Goal: Information Seeking & Learning: Check status

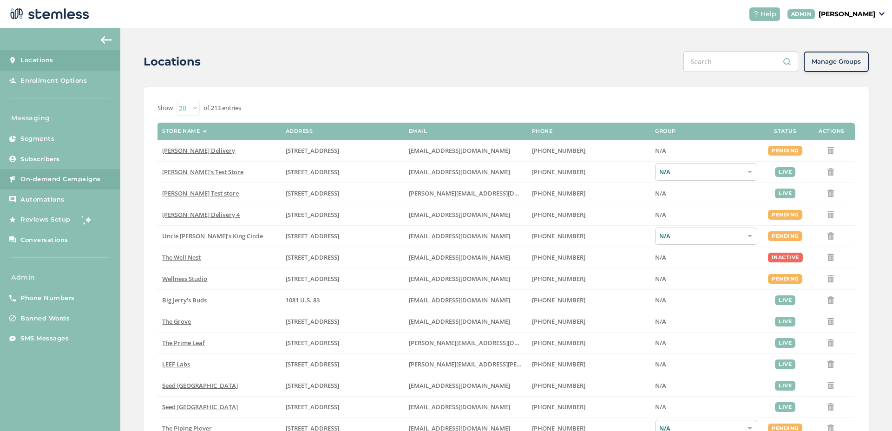
click at [109, 176] on link "On-demand Campaigns" at bounding box center [60, 179] width 120 height 20
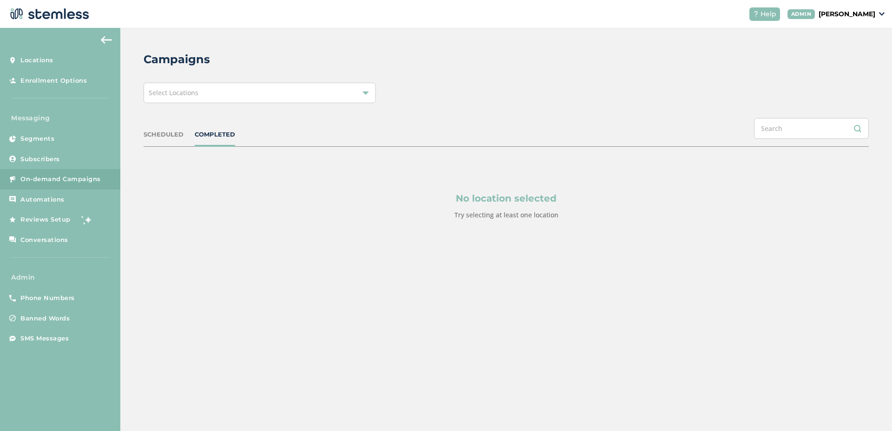
click at [230, 97] on div "Select Locations" at bounding box center [260, 93] width 232 height 20
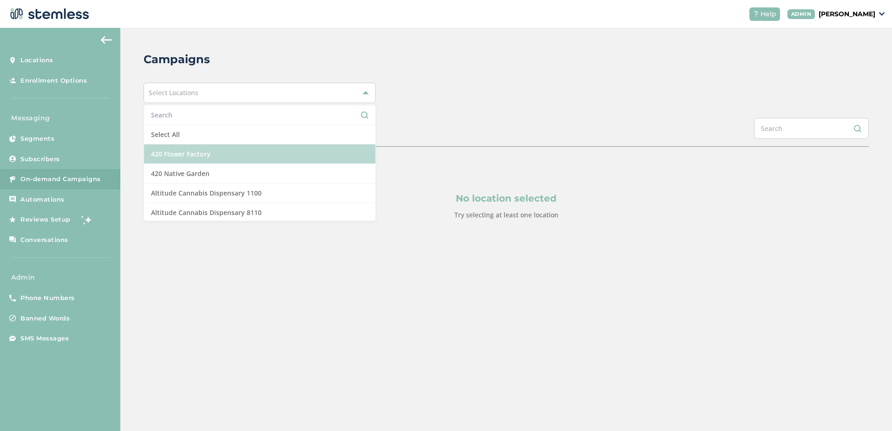
click at [172, 145] on li "420 Flower Factory" at bounding box center [259, 155] width 231 height 20
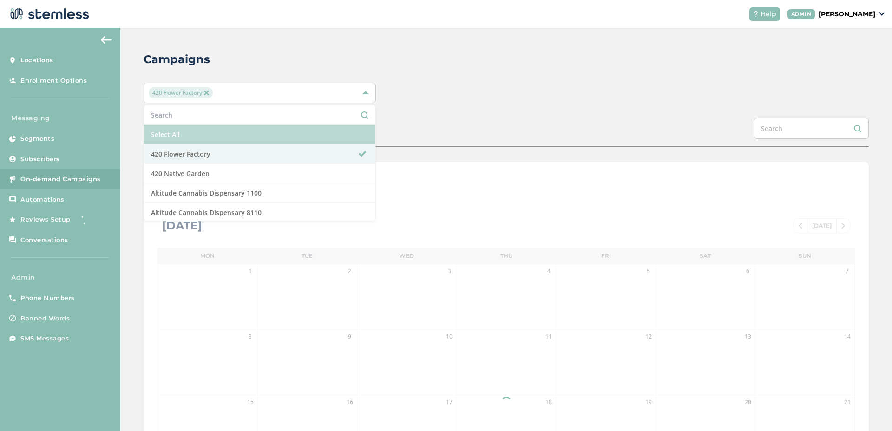
click at [171, 139] on li "Select All" at bounding box center [259, 135] width 231 height 20
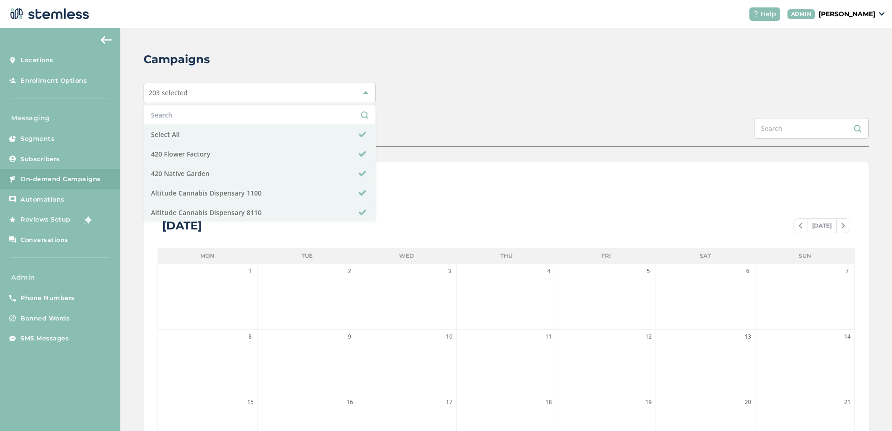
click at [465, 106] on div "Campaigns 203 selected Select All 420 Flower Factory 420 Native Garden Altitude…" at bounding box center [506, 329] width 772 height 602
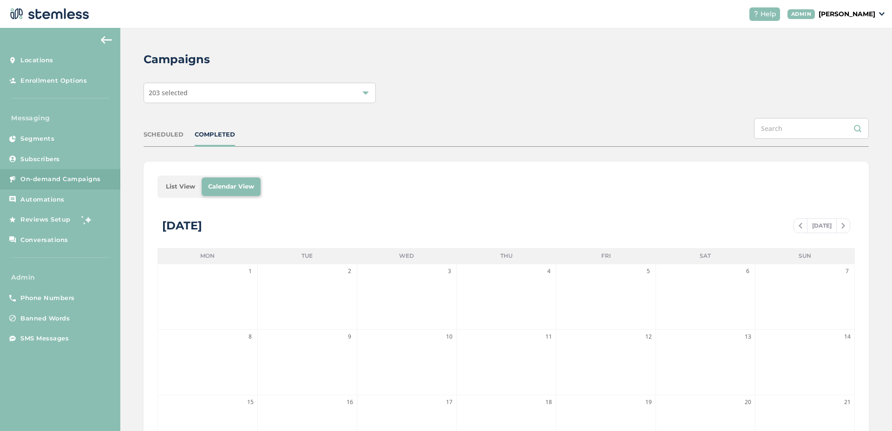
click at [177, 193] on li "List View" at bounding box center [180, 187] width 42 height 19
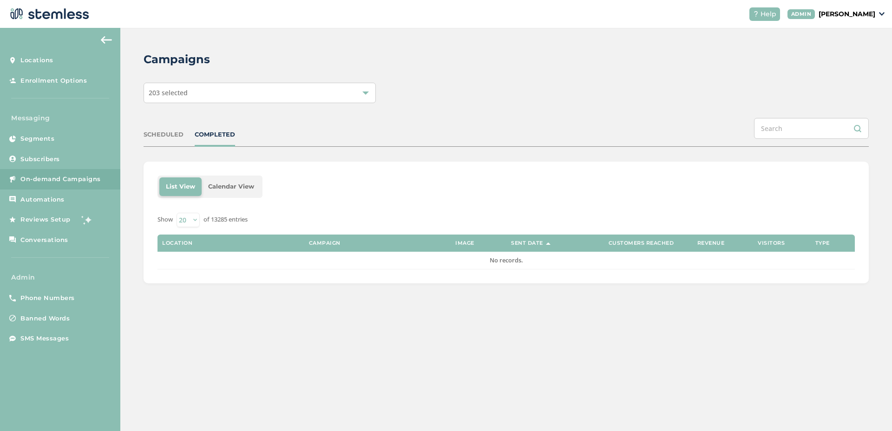
click at [204, 136] on div "COMPLETED" at bounding box center [215, 134] width 40 height 9
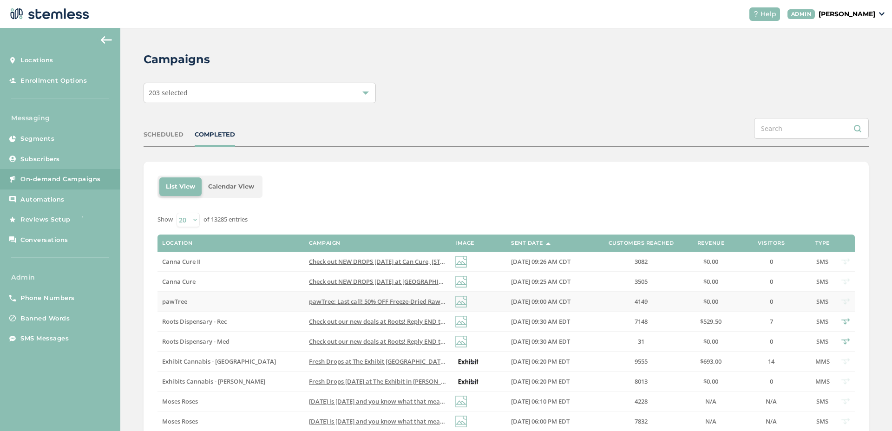
click at [352, 304] on span "pawTree: Last call! 50% OFF Freeze-Dried Raw Food ends soon. Follow up with pot…" at bounding box center [497, 301] width 377 height 8
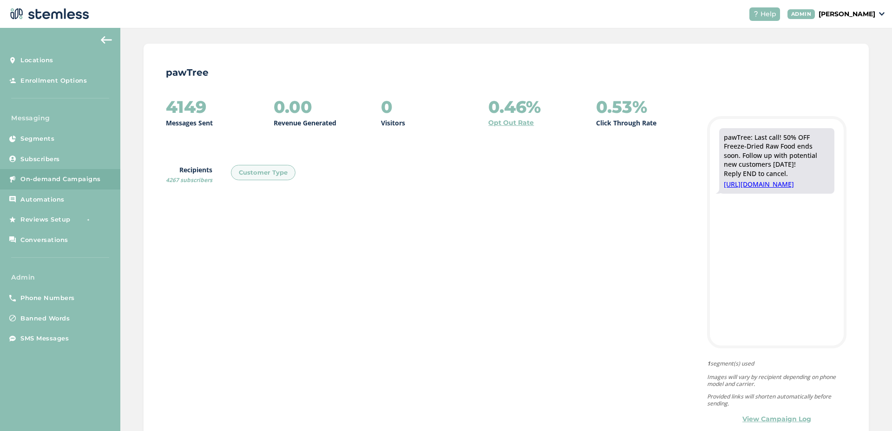
scroll to position [96, 0]
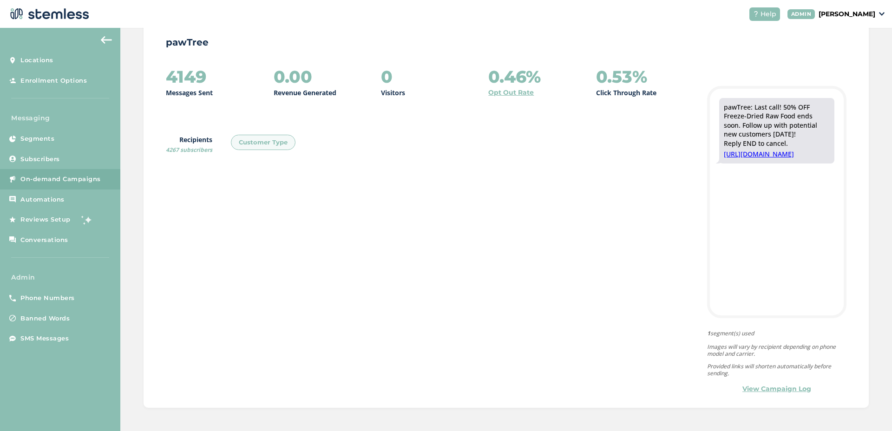
click at [751, 384] on link "View Campaign Log" at bounding box center [777, 389] width 69 height 10
click at [751, 386] on link "View Campaign Log" at bounding box center [777, 389] width 69 height 10
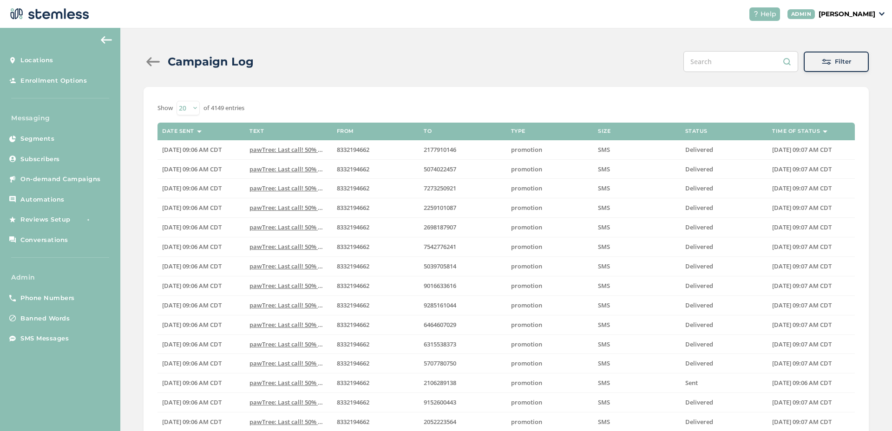
click at [150, 61] on div at bounding box center [153, 61] width 19 height 9
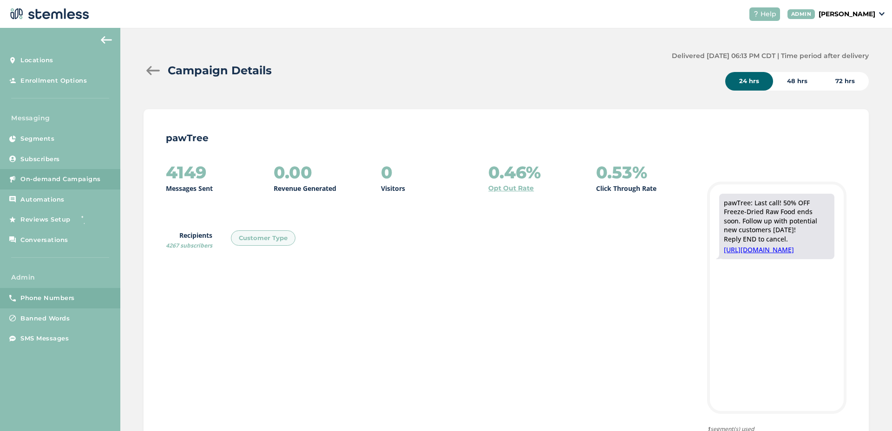
click at [99, 290] on link "Phone Numbers" at bounding box center [60, 298] width 120 height 20
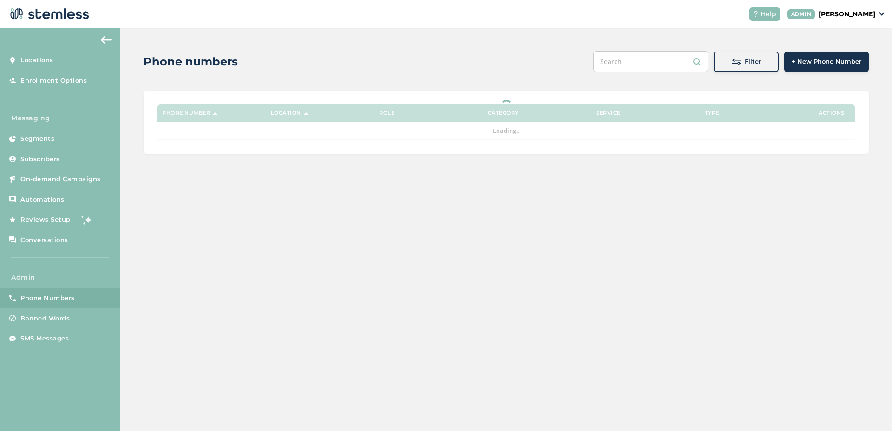
click at [717, 66] on button "Filter" at bounding box center [746, 62] width 65 height 20
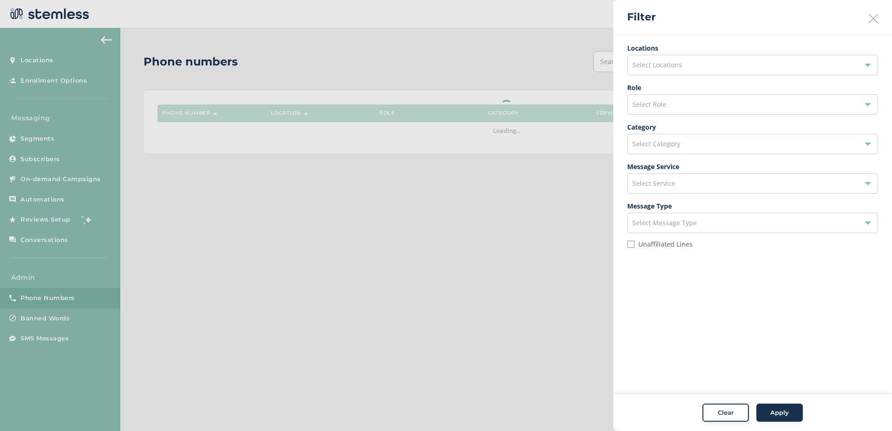
click at [680, 66] on span "Select Locations" at bounding box center [658, 64] width 50 height 9
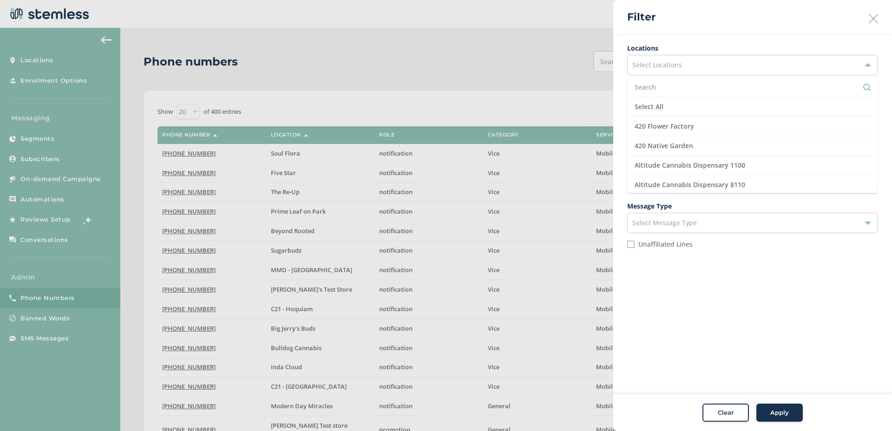
click at [662, 86] on input "text" at bounding box center [753, 87] width 236 height 10
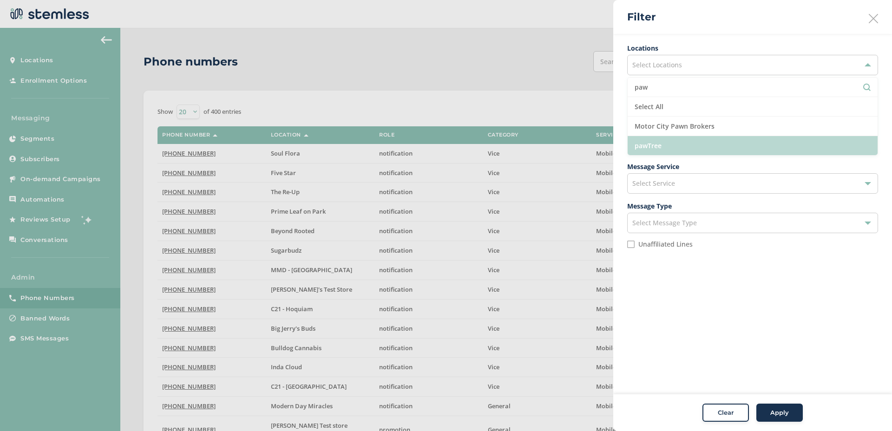
type input "paw"
click at [639, 149] on li "pawTree" at bounding box center [753, 145] width 250 height 19
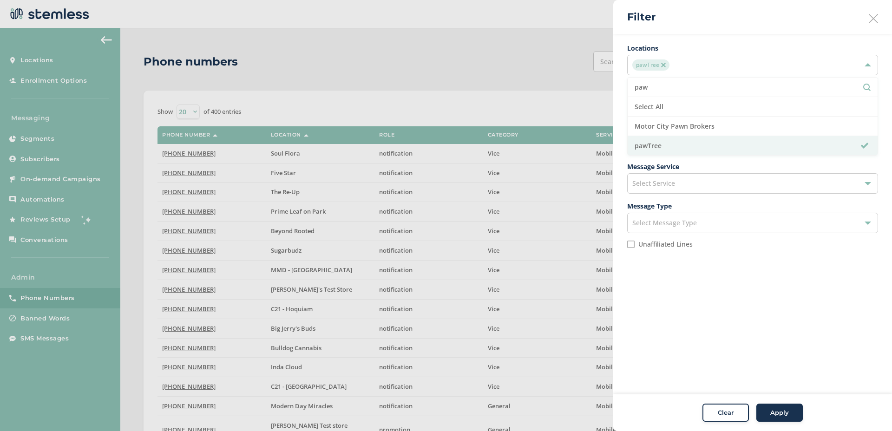
click at [765, 409] on div "Apply" at bounding box center [779, 413] width 33 height 9
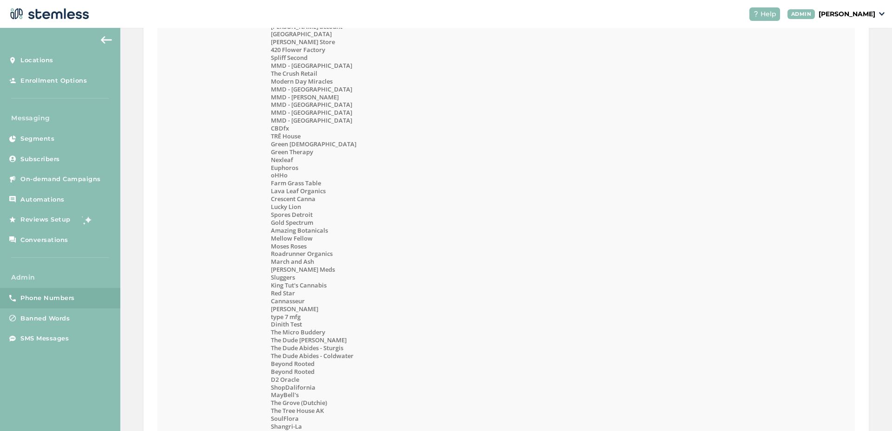
scroll to position [1315, 0]
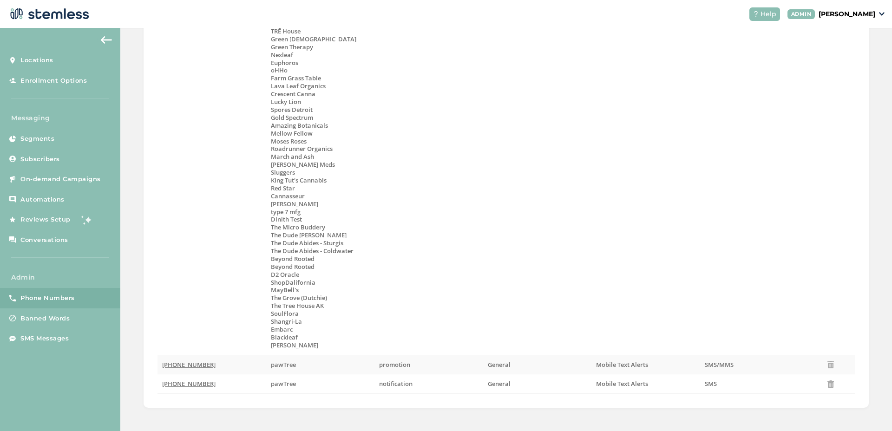
click at [196, 364] on span "(833) 219-4662" at bounding box center [188, 365] width 53 height 8
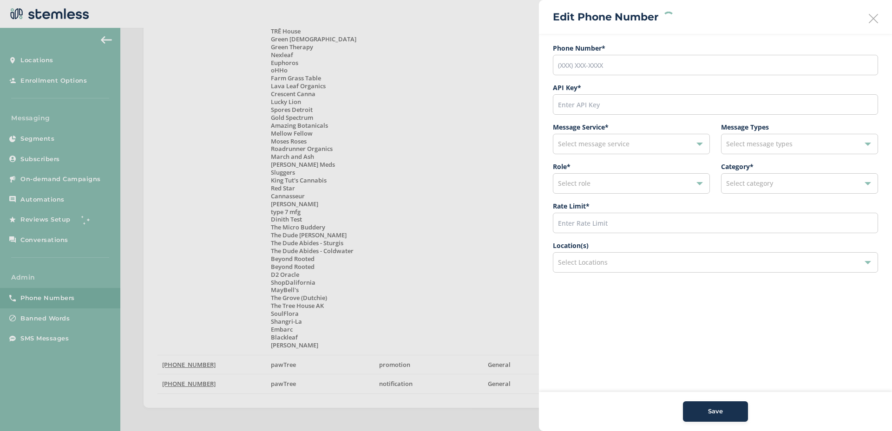
type input "(833) 219-4662"
type input "11805"
type input "600"
click at [576, 226] on input "600" at bounding box center [715, 223] width 325 height 20
click at [870, 18] on icon at bounding box center [873, 18] width 9 height 9
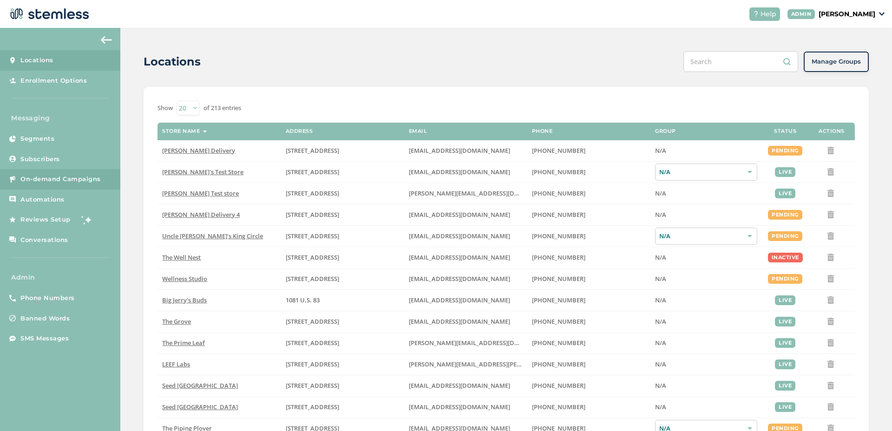
click at [92, 182] on span "On-demand Campaigns" at bounding box center [60, 179] width 80 height 9
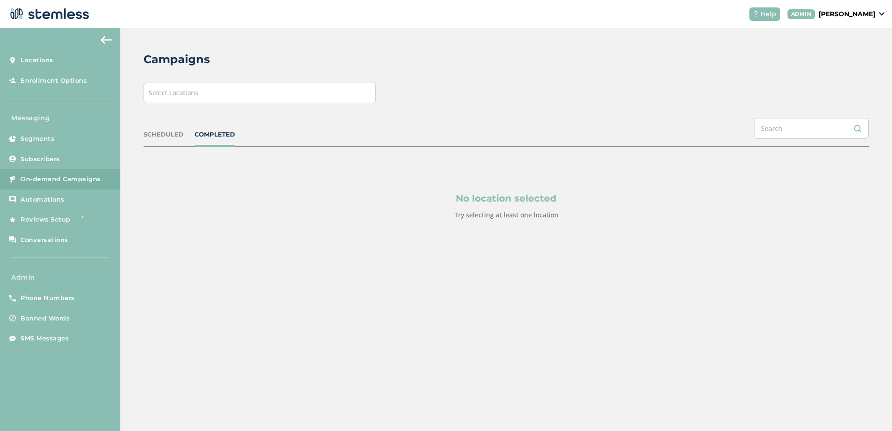
click at [242, 95] on div "Select Locations" at bounding box center [260, 93] width 232 height 20
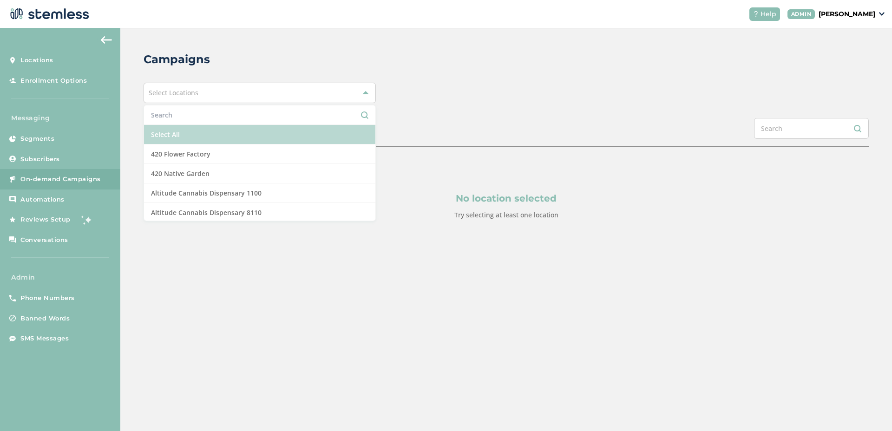
click at [198, 132] on li "Select All" at bounding box center [259, 135] width 231 height 20
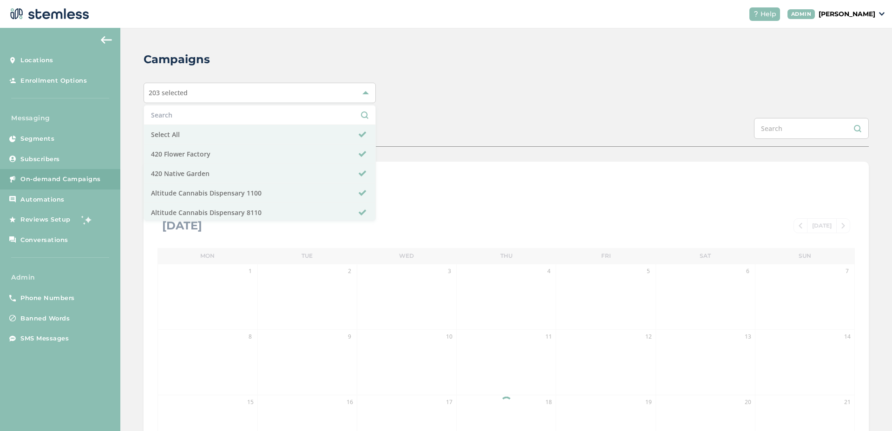
click at [470, 115] on div "Campaigns 203 selected Select All 420 Flower Factory 420 Native Garden Altitude…" at bounding box center [506, 329] width 772 height 602
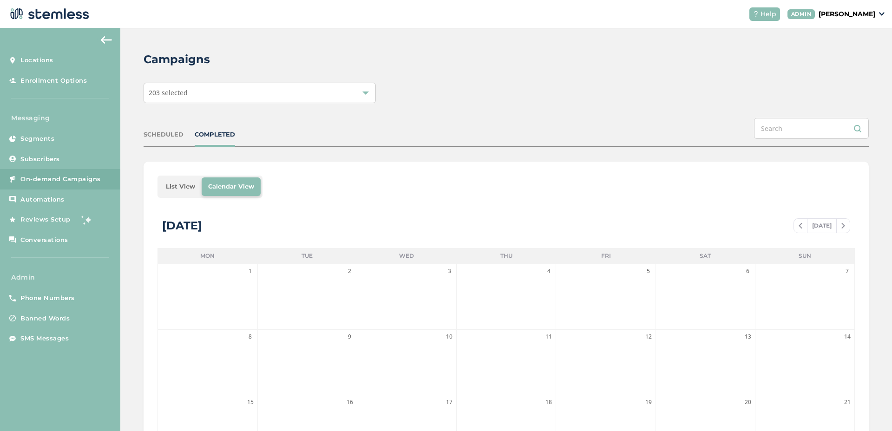
click at [183, 187] on li "List View" at bounding box center [180, 187] width 42 height 19
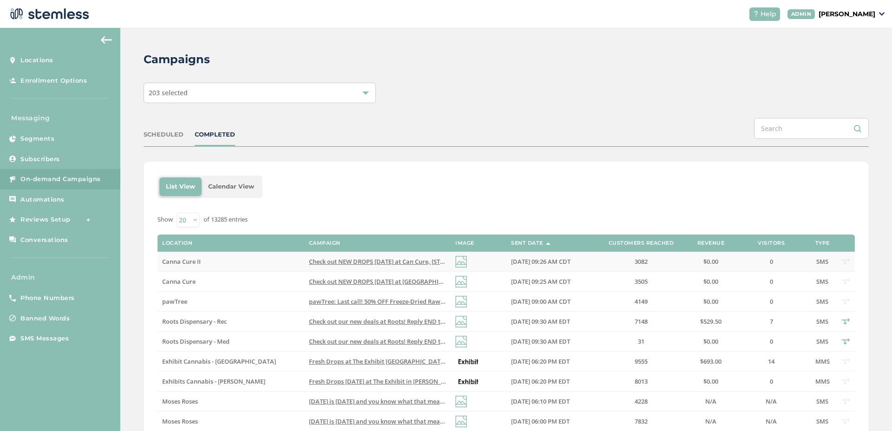
click at [234, 267] on td "Canna Cure II" at bounding box center [231, 262] width 146 height 20
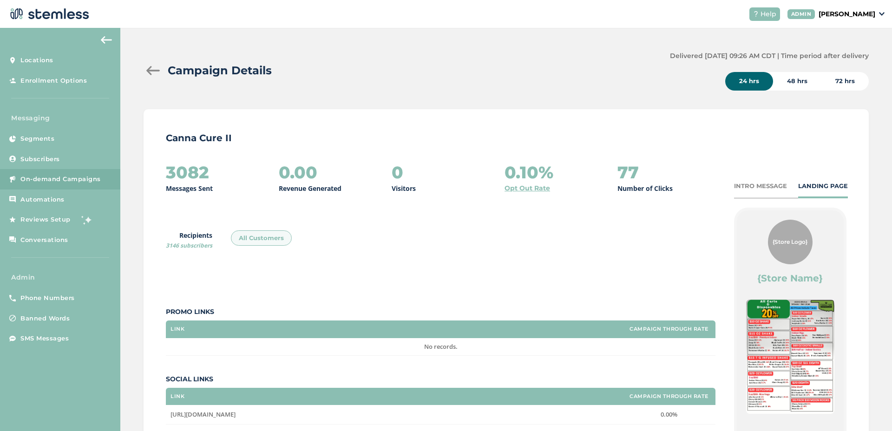
click at [152, 72] on div at bounding box center [153, 70] width 19 height 9
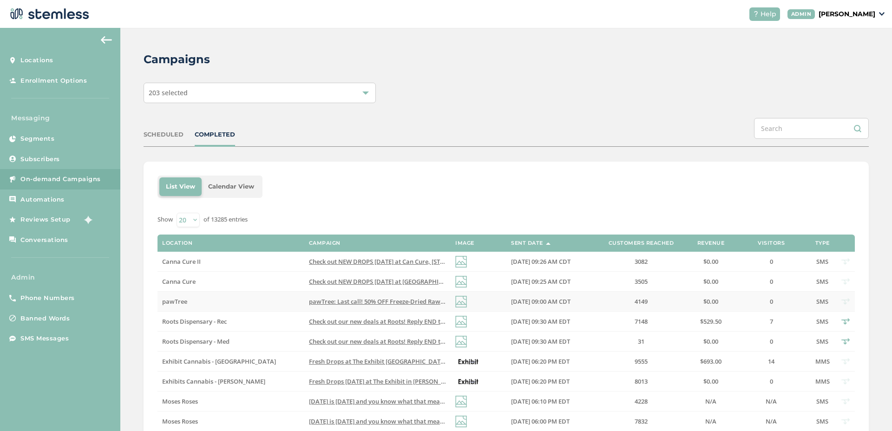
click at [218, 300] on label "pawTree" at bounding box center [230, 302] width 137 height 8
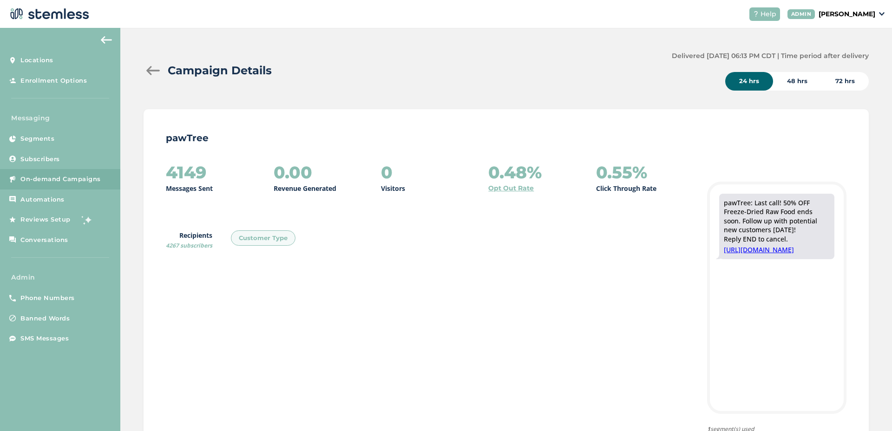
click at [172, 249] on span "4267 subscribers" at bounding box center [189, 246] width 46 height 8
click at [171, 247] on span "4267 subscribers" at bounding box center [189, 246] width 46 height 8
